Goal: Task Accomplishment & Management: Manage account settings

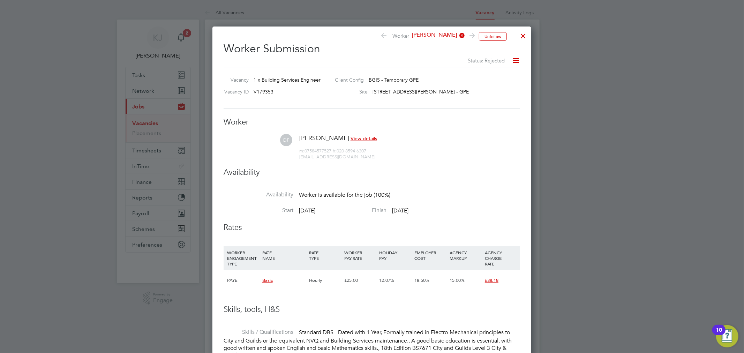
click at [521, 34] on div at bounding box center [523, 34] width 13 height 13
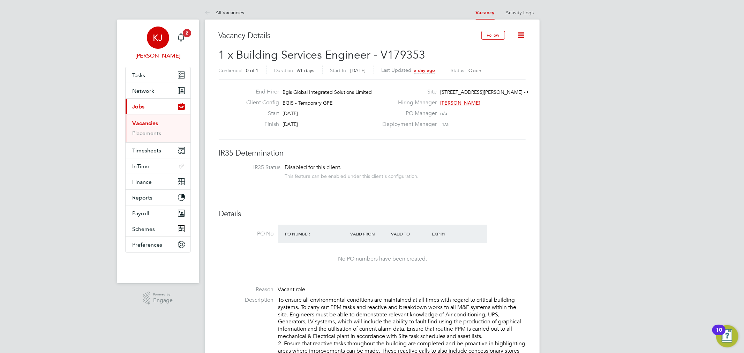
click at [189, 39] on link "KJ Kyle Johnson" at bounding box center [158, 44] width 66 height 34
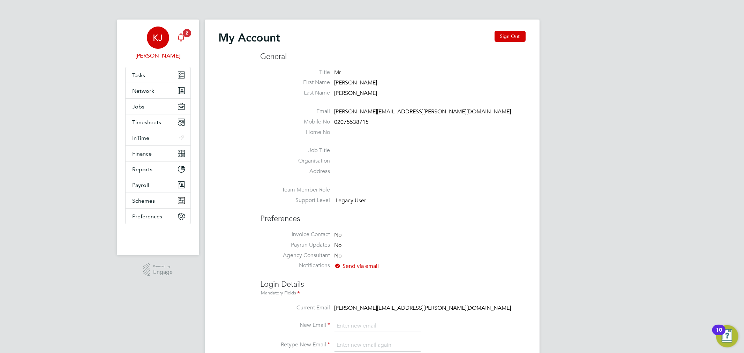
click at [188, 34] on span "2" at bounding box center [187, 33] width 8 height 8
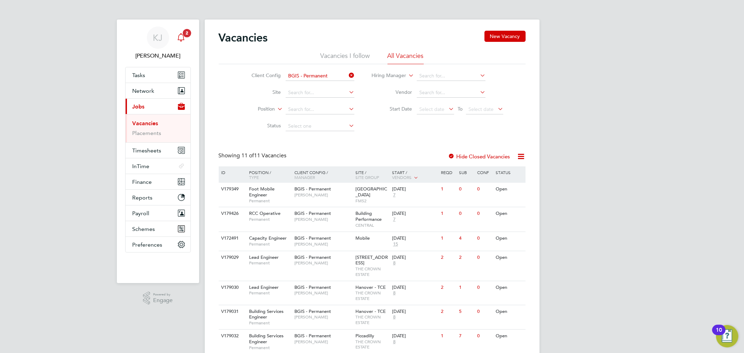
click at [186, 37] on app-alerts-badge "2" at bounding box center [187, 32] width 9 height 9
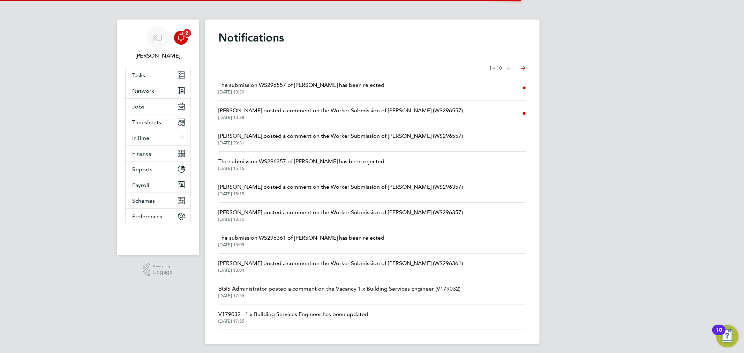
click at [186, 37] on app-alerts-badge "2" at bounding box center [187, 32] width 9 height 9
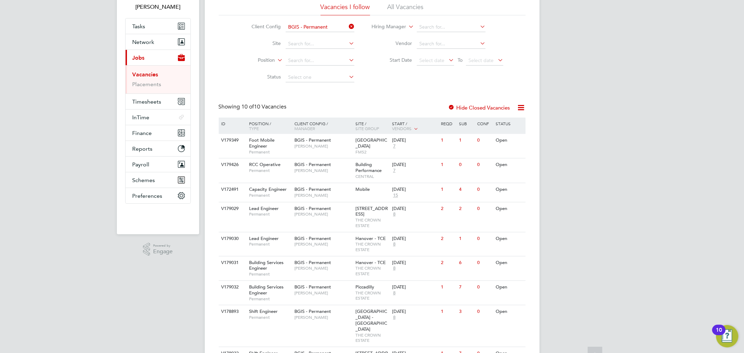
scroll to position [77, 0]
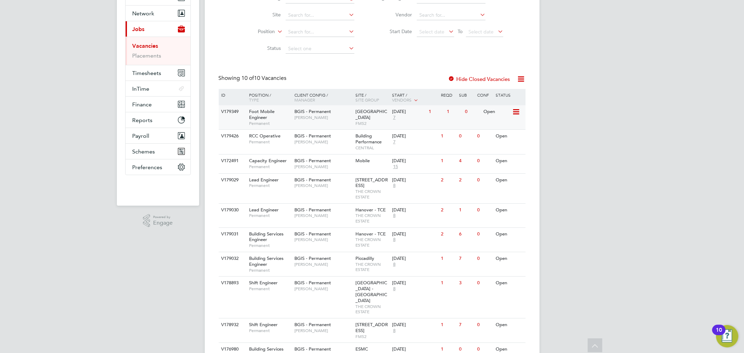
click at [355, 124] on div "[GEOGRAPHIC_DATA]" at bounding box center [372, 117] width 37 height 24
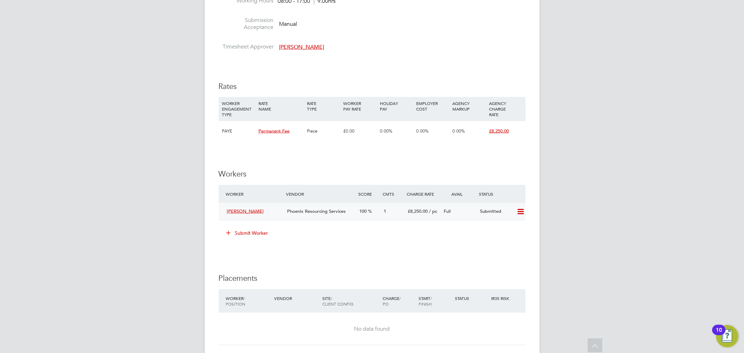
click at [362, 215] on div "100" at bounding box center [369, 212] width 24 height 12
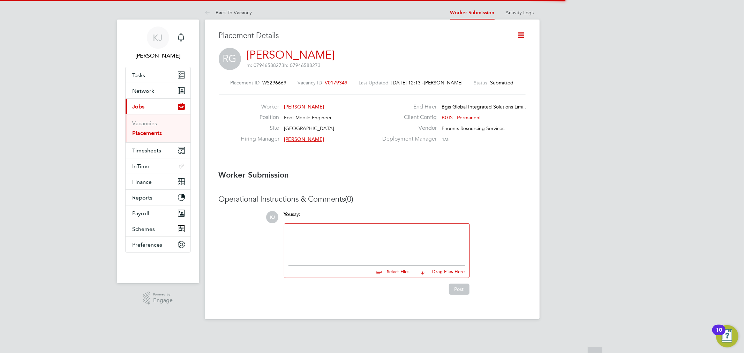
scroll to position [3, 3]
